Goal: Transaction & Acquisition: Subscribe to service/newsletter

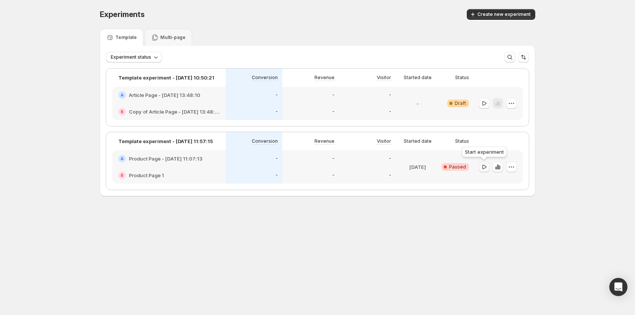
click at [483, 161] on button "button" at bounding box center [484, 166] width 11 height 11
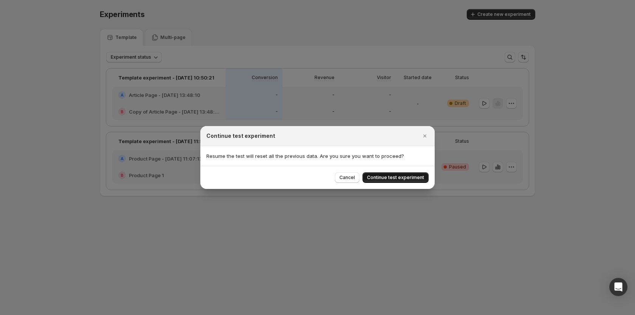
click at [416, 177] on span "Continue test experiment" at bounding box center [395, 177] width 57 height 6
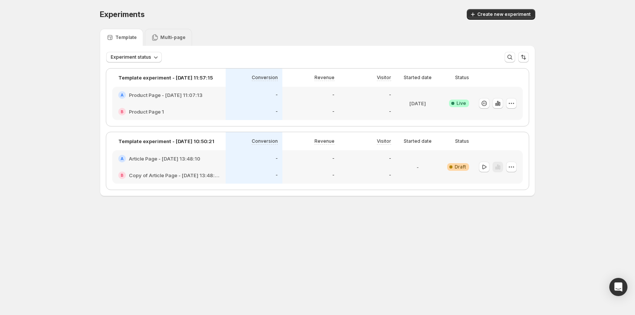
click at [160, 35] on p "Multi-page" at bounding box center [172, 37] width 25 height 6
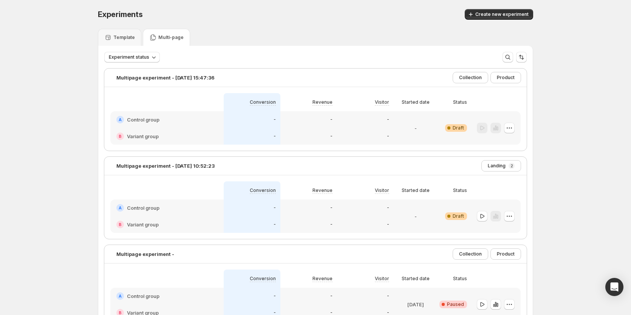
scroll to position [59, 0]
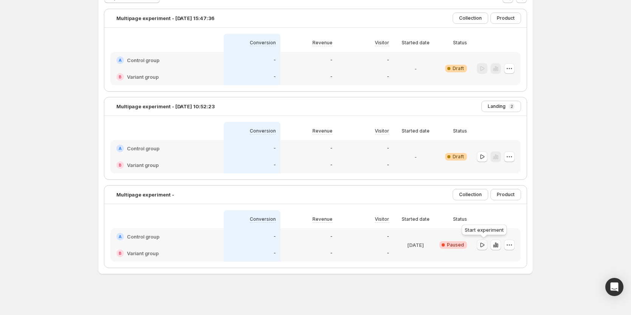
click at [486, 245] on icon "button" at bounding box center [483, 245] width 8 height 8
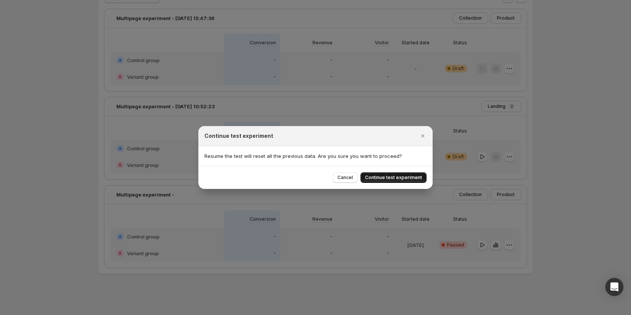
click at [410, 175] on span "Continue test experiment" at bounding box center [393, 177] width 57 height 6
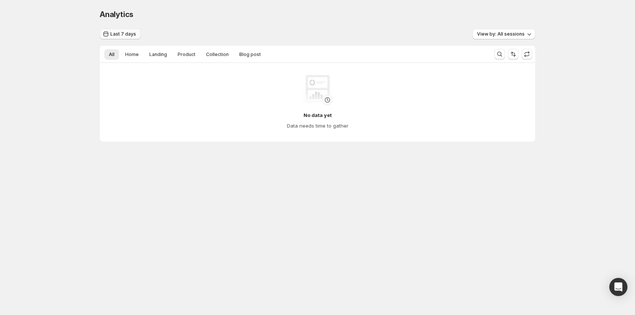
click at [111, 31] on button "Last 7 days" at bounding box center [120, 34] width 41 height 11
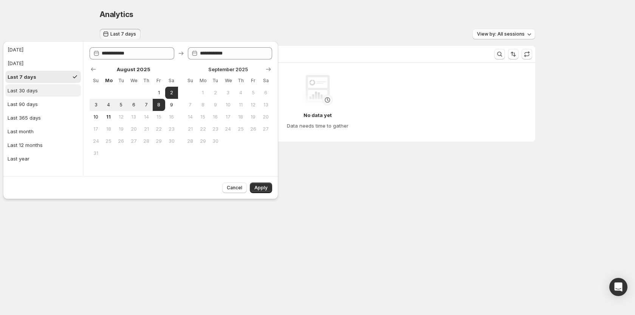
click at [37, 87] on div "Last 30 days" at bounding box center [23, 91] width 30 height 8
type input "**********"
click at [259, 187] on span "Apply" at bounding box center [260, 188] width 13 height 6
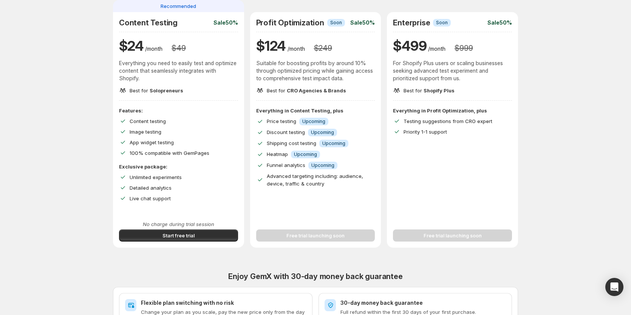
scroll to position [76, 0]
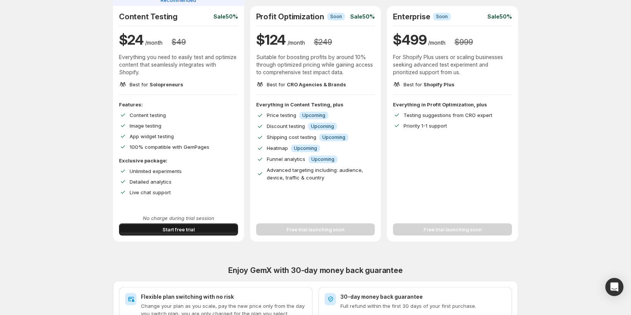
click at [183, 225] on button "Start free trial" at bounding box center [178, 229] width 119 height 12
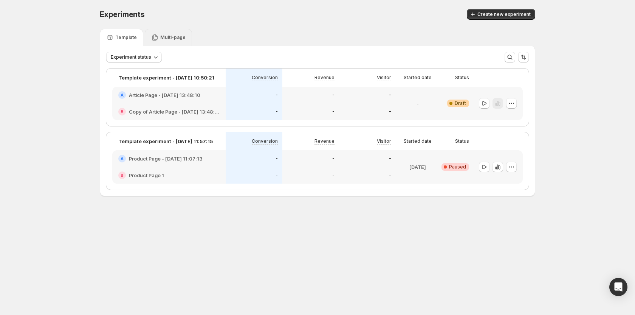
click at [152, 36] on icon at bounding box center [155, 37] width 6 height 6
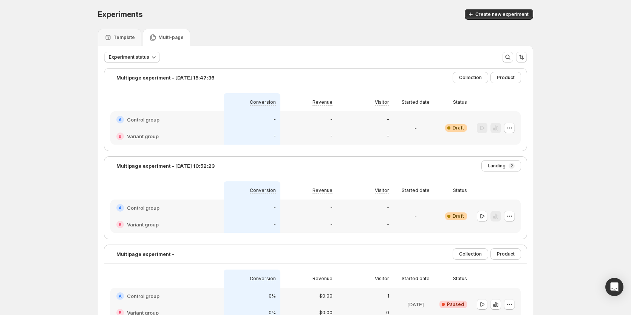
scroll to position [38, 0]
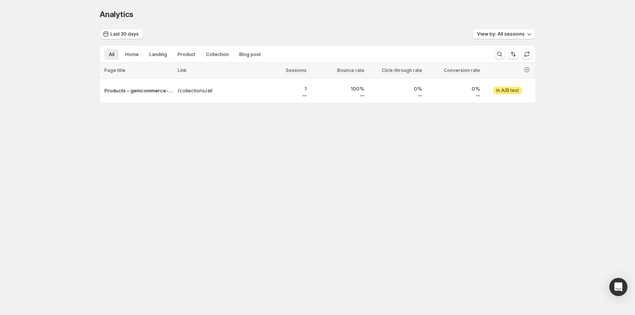
click at [269, 182] on body "Analytics. This page is ready Analytics Last 30 days View by: All sessions All …" at bounding box center [317, 157] width 635 height 315
click at [365, 172] on body "Analytics. This page is ready Analytics Last 30 days View by: All sessions All …" at bounding box center [317, 157] width 635 height 315
click at [306, 191] on body "Analytics. This page is ready Analytics Last 30 days View by: All sessions All …" at bounding box center [317, 157] width 635 height 315
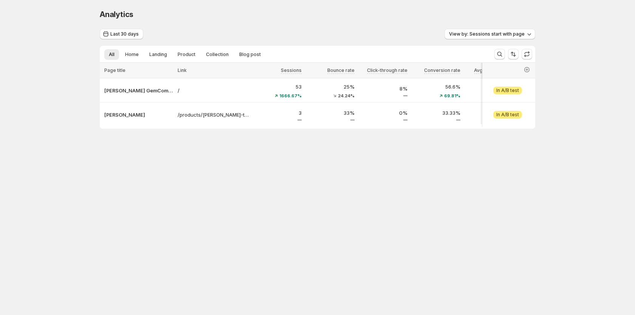
click at [306, 223] on body "Analytics. This page is ready Analytics Last 30 days View by: Sessions start wi…" at bounding box center [317, 157] width 635 height 315
